Goal: Information Seeking & Learning: Learn about a topic

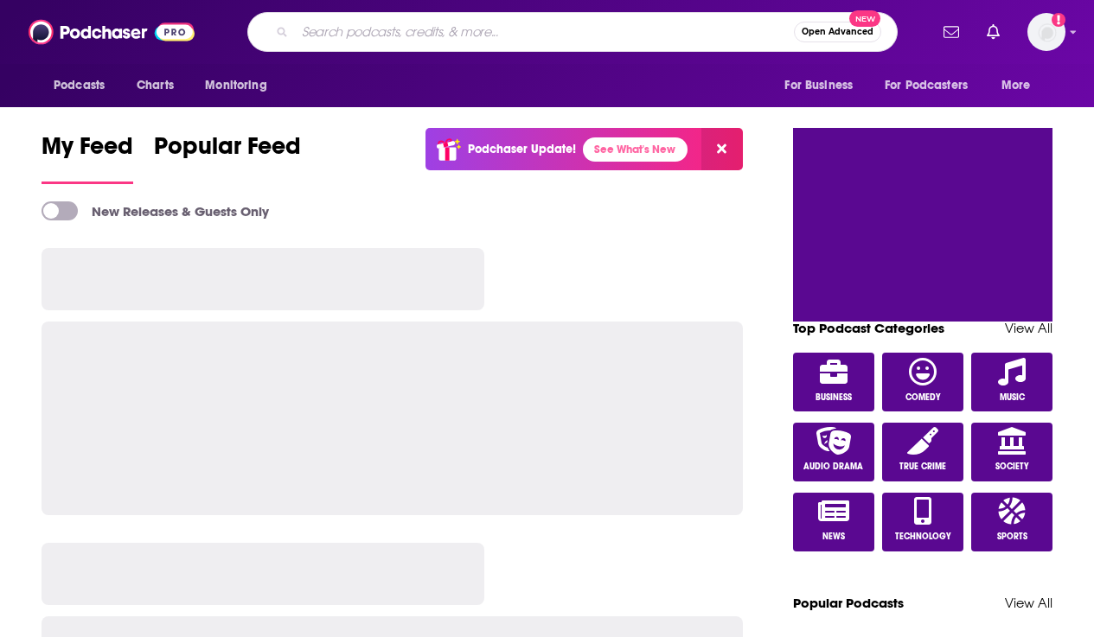
click at [565, 39] on input "Search podcasts, credits, & more..." at bounding box center [544, 32] width 499 height 28
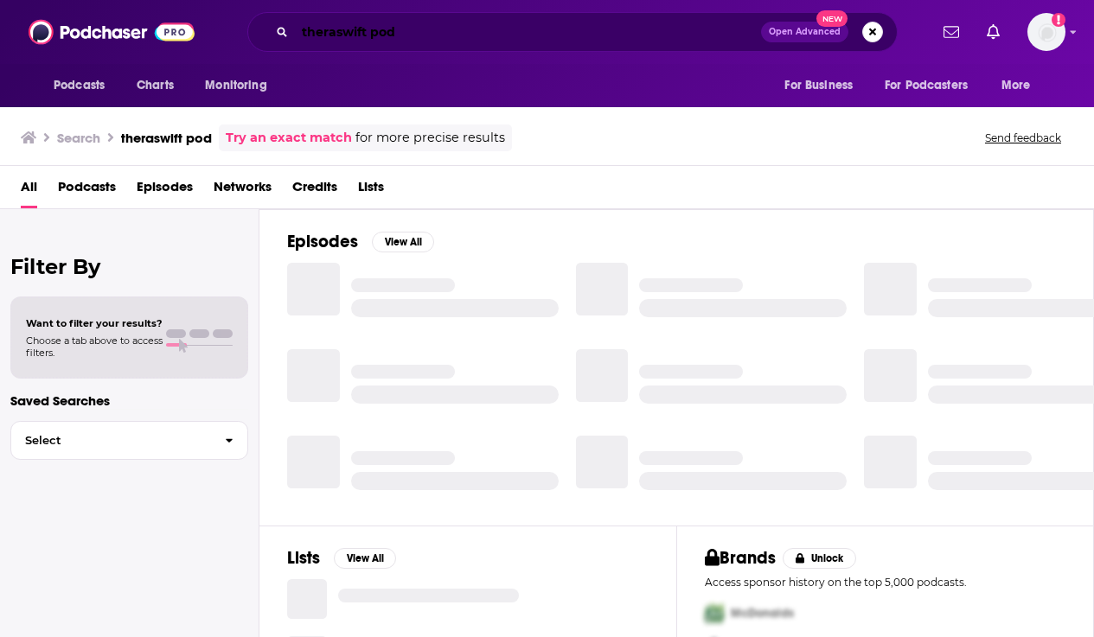
click at [386, 39] on input "theraswift pod" at bounding box center [528, 32] width 466 height 28
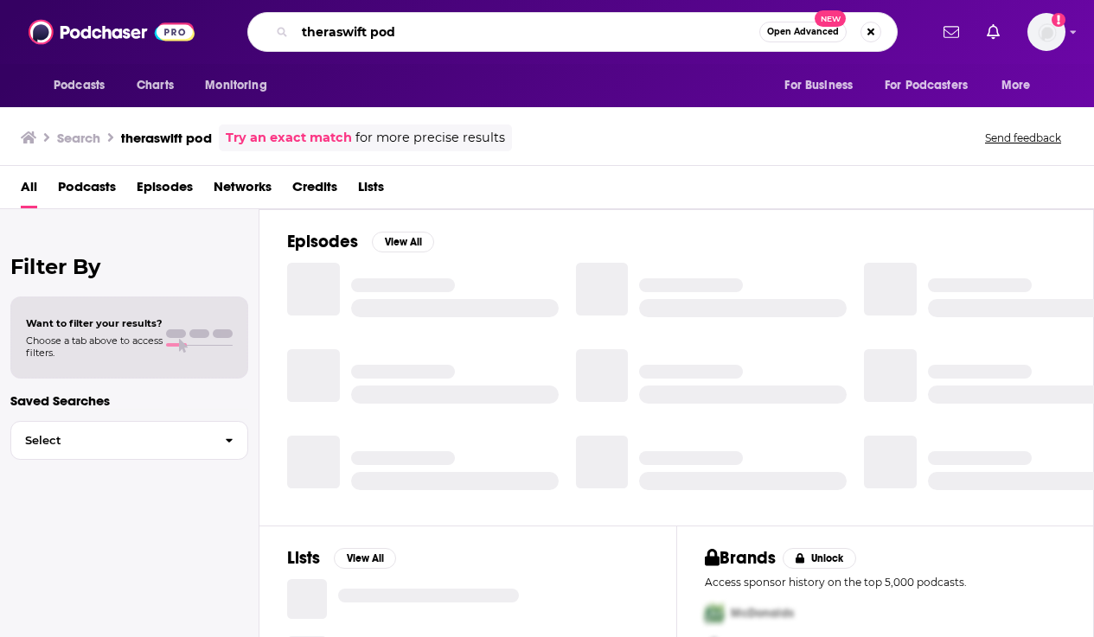
click at [386, 39] on input "theraswift pod" at bounding box center [527, 32] width 464 height 28
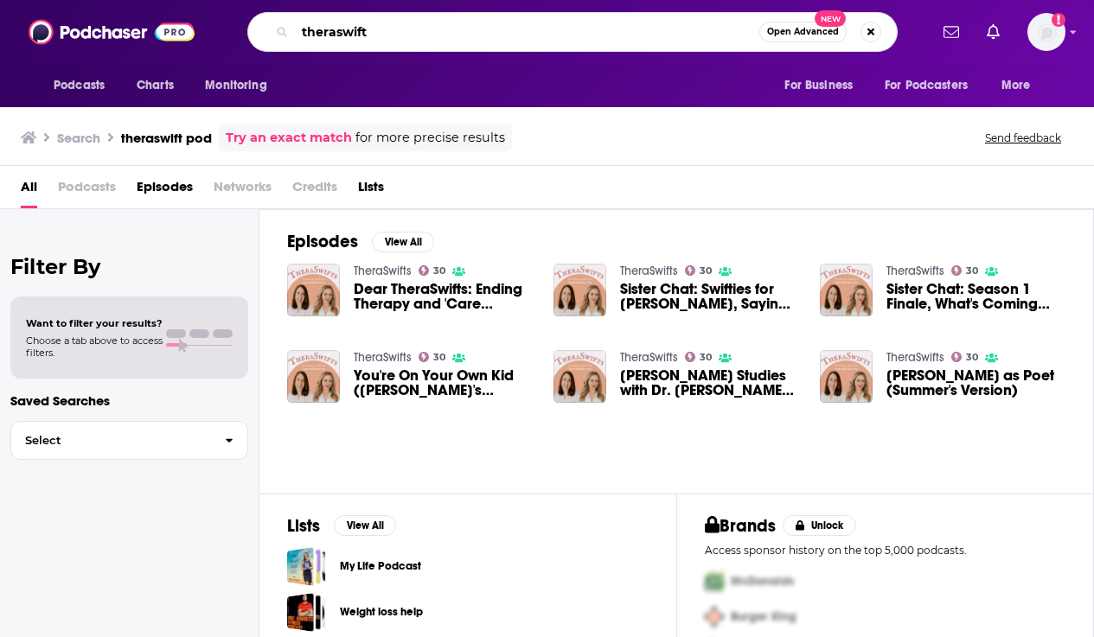
type input "theraswift"
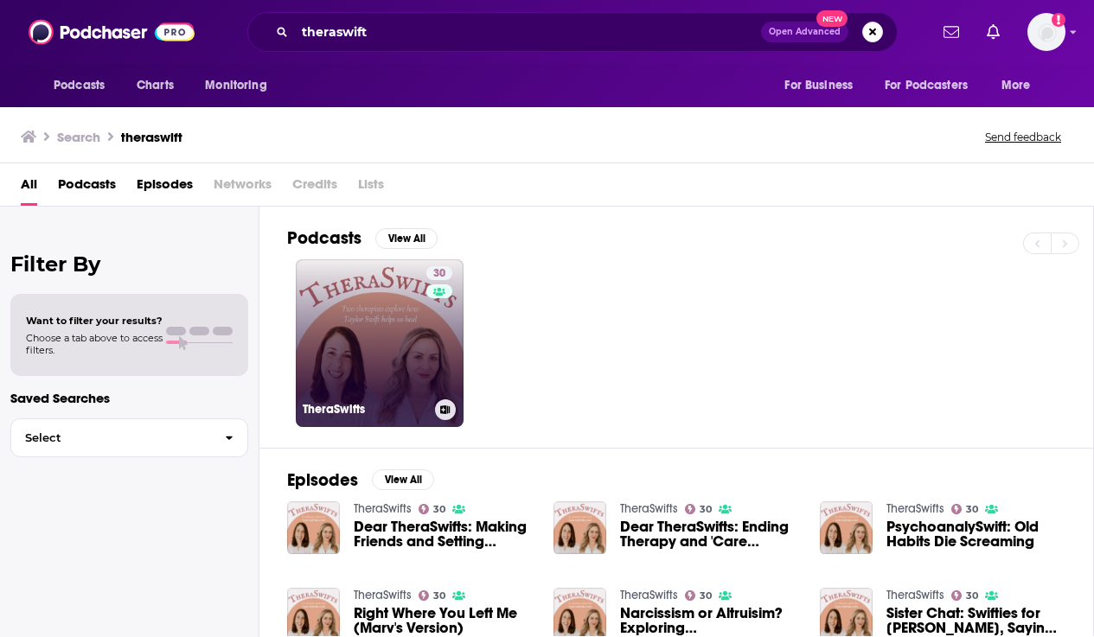
click at [350, 331] on link "30 TheraSwifts" at bounding box center [380, 343] width 168 height 168
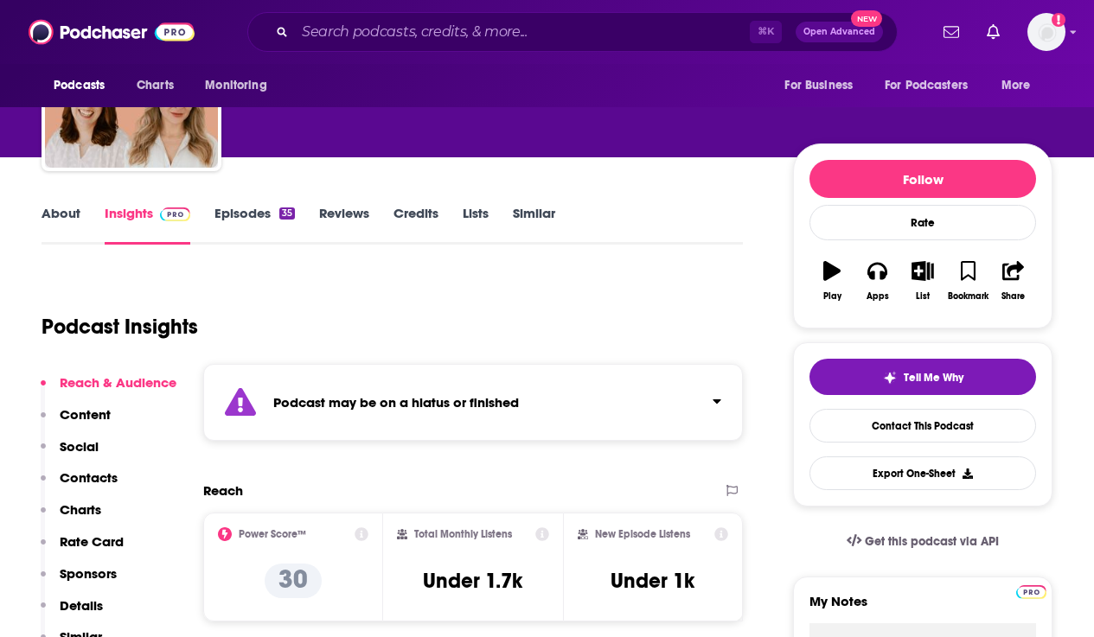
scroll to position [213, 0]
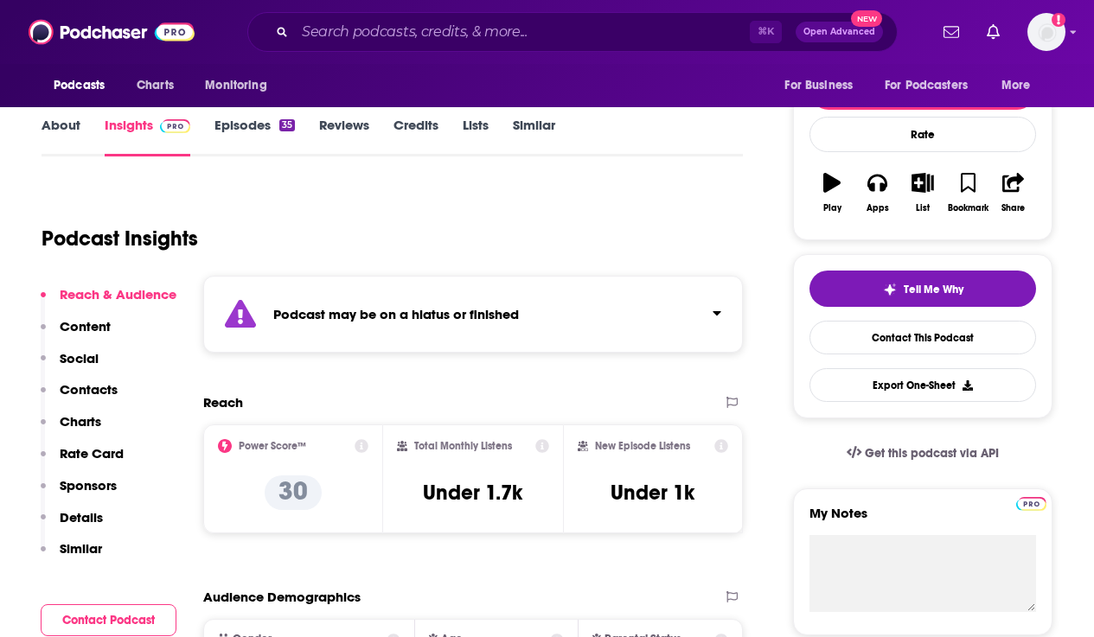
click at [712, 308] on icon "Click to expand status details" at bounding box center [716, 313] width 9 height 14
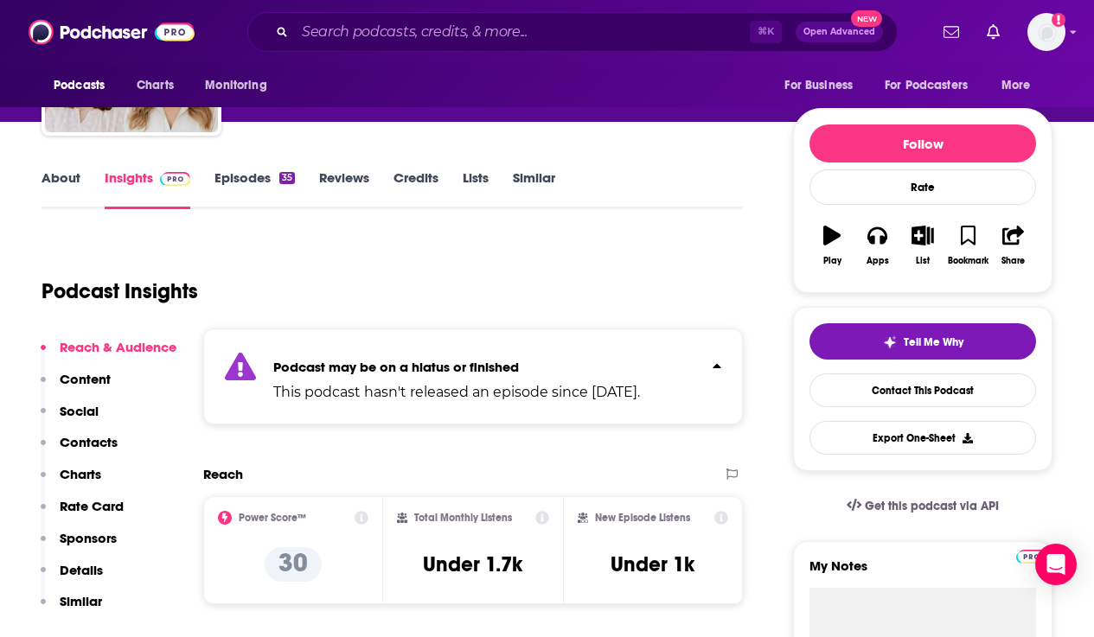
scroll to position [152, 0]
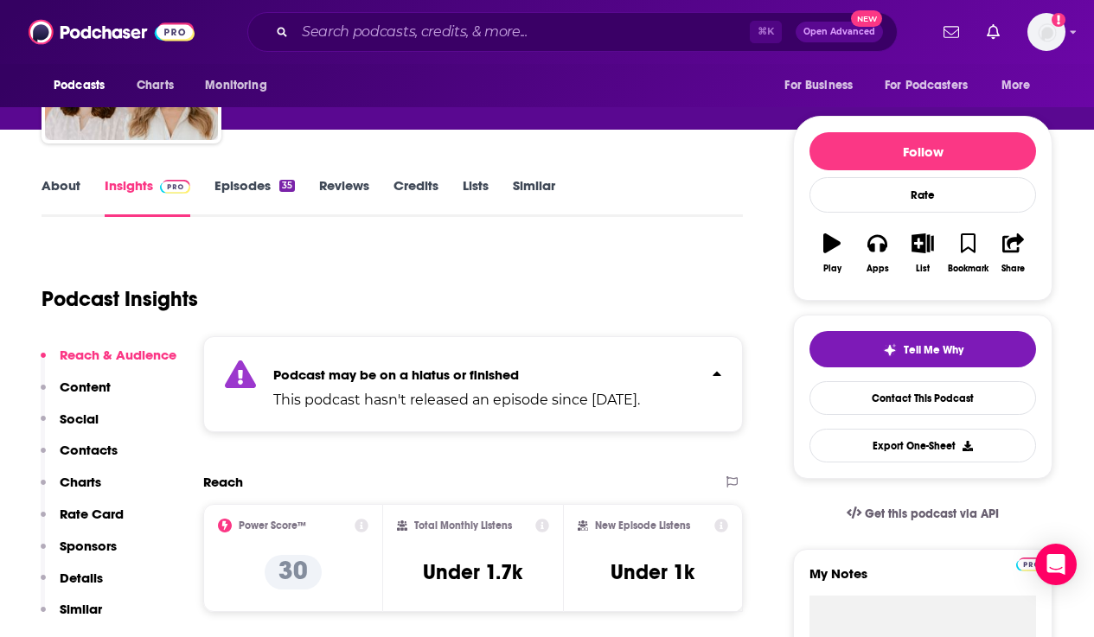
click at [259, 184] on link "Episodes 35" at bounding box center [254, 197] width 80 height 40
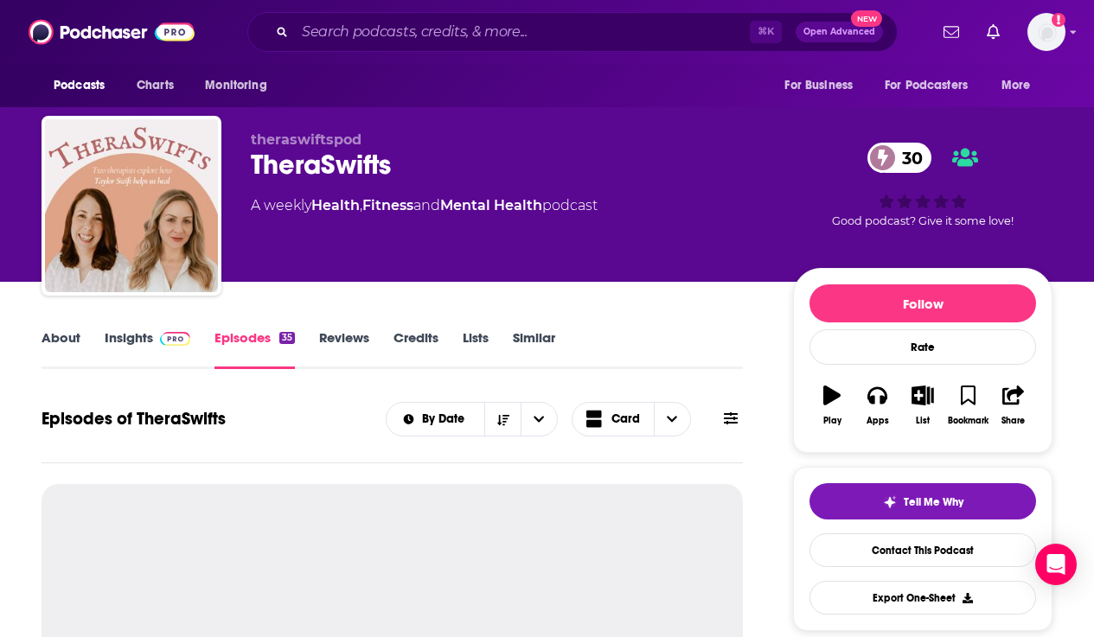
click at [144, 346] on link "Insights" at bounding box center [148, 349] width 86 height 40
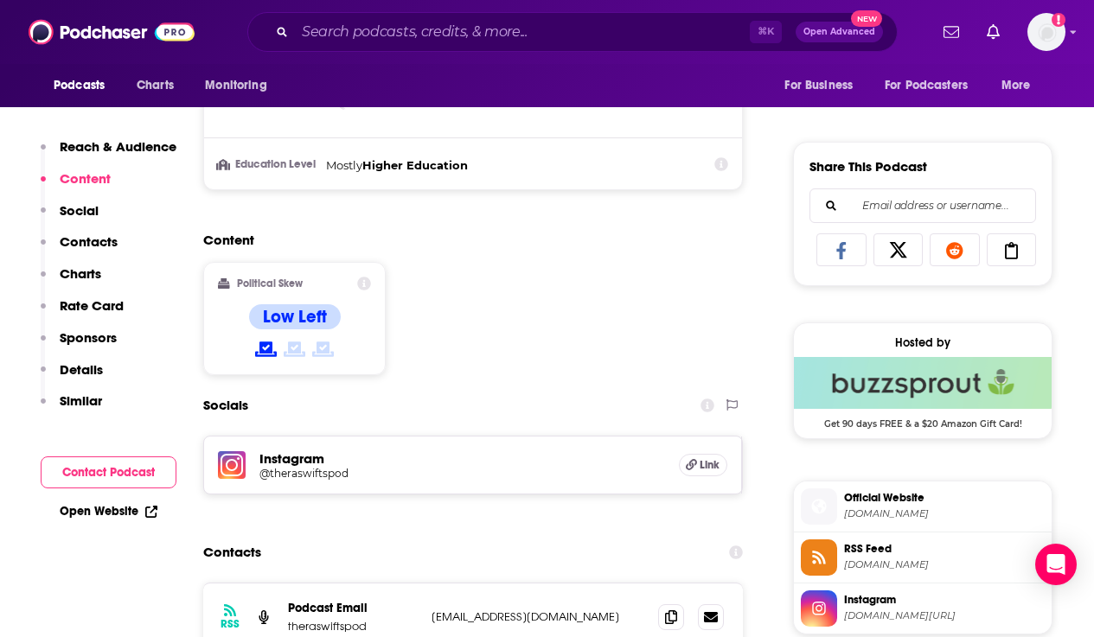
scroll to position [1062, 0]
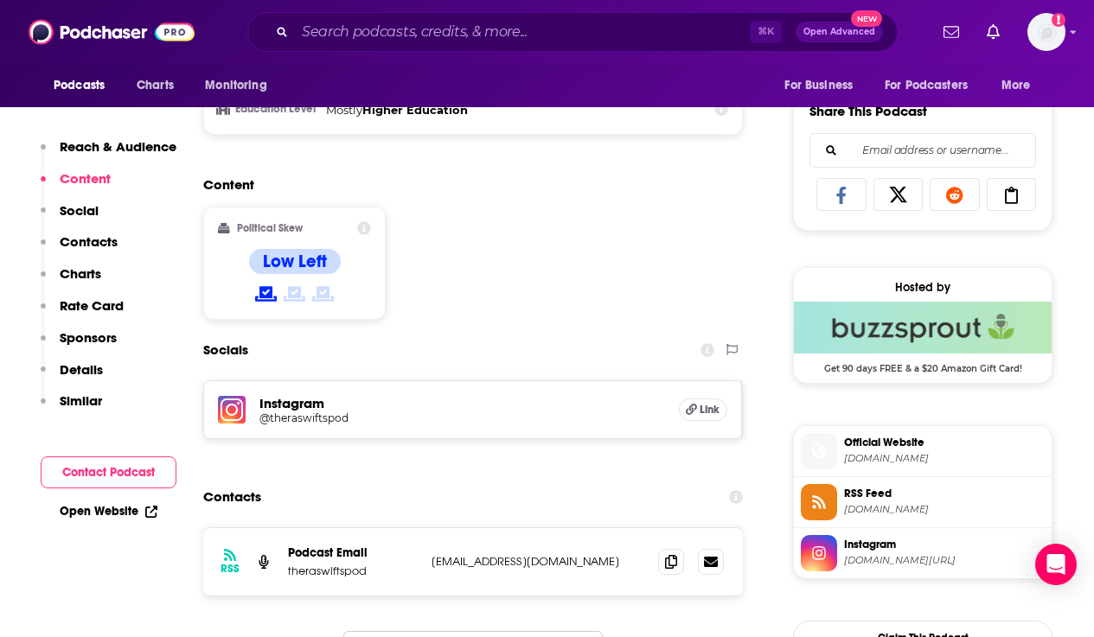
click at [297, 401] on h5 "Instagram" at bounding box center [461, 403] width 405 height 16
click at [303, 410] on h5 "Instagram" at bounding box center [461, 403] width 405 height 16
click at [703, 412] on span "Link" at bounding box center [709, 410] width 20 height 14
